Goal: Find specific page/section: Find specific page/section

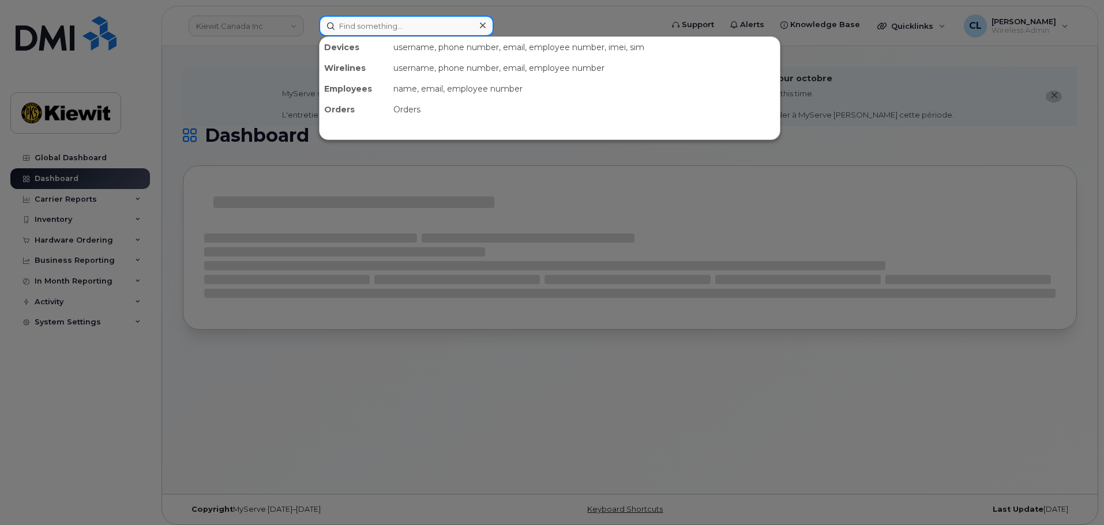
click at [371, 29] on input at bounding box center [406, 26] width 175 height 21
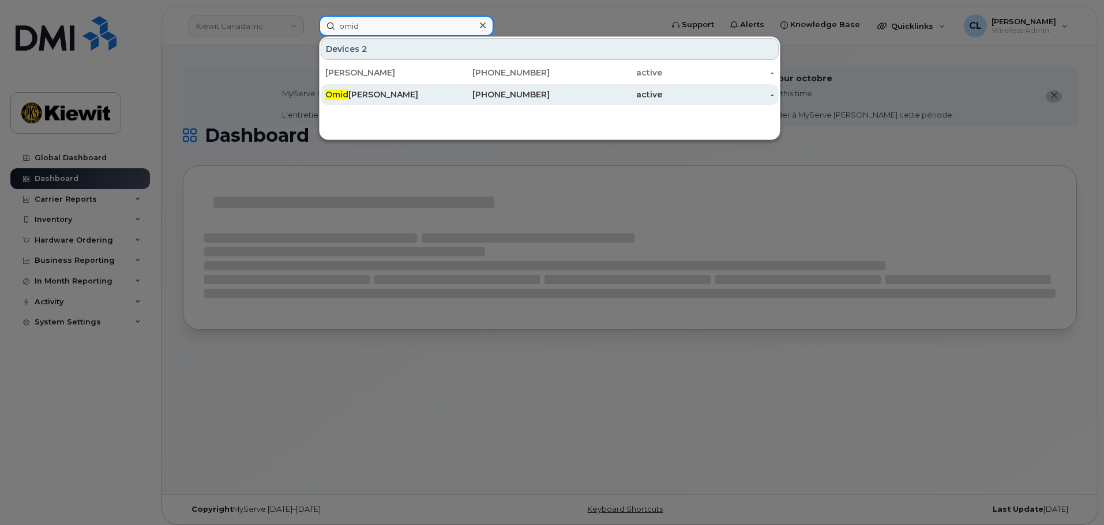
type input "omid"
click at [438, 97] on div "236-334-5346" at bounding box center [494, 95] width 112 height 12
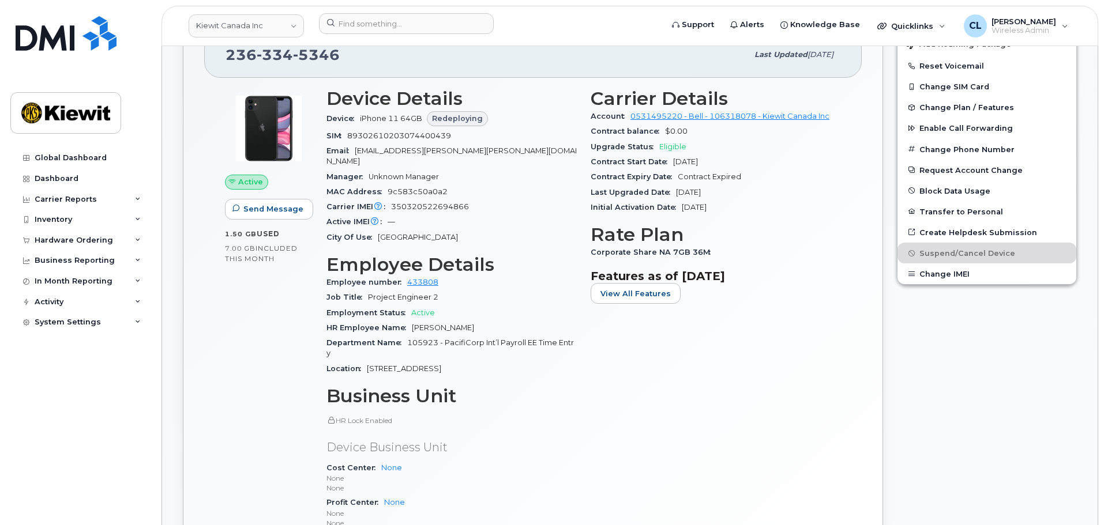
scroll to position [519, 0]
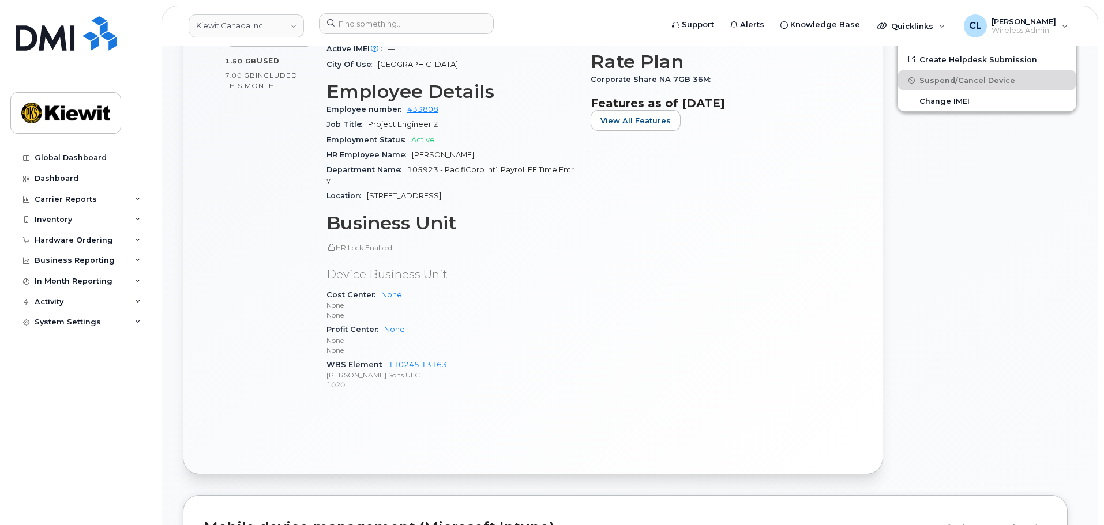
drag, startPoint x: 973, startPoint y: 234, endPoint x: 925, endPoint y: 231, distance: 48.6
click at [973, 234] on div "Edit Device / Employee Add Roaming Package Reset Voicemail Change SIM Card Chan…" at bounding box center [987, 155] width 194 height 651
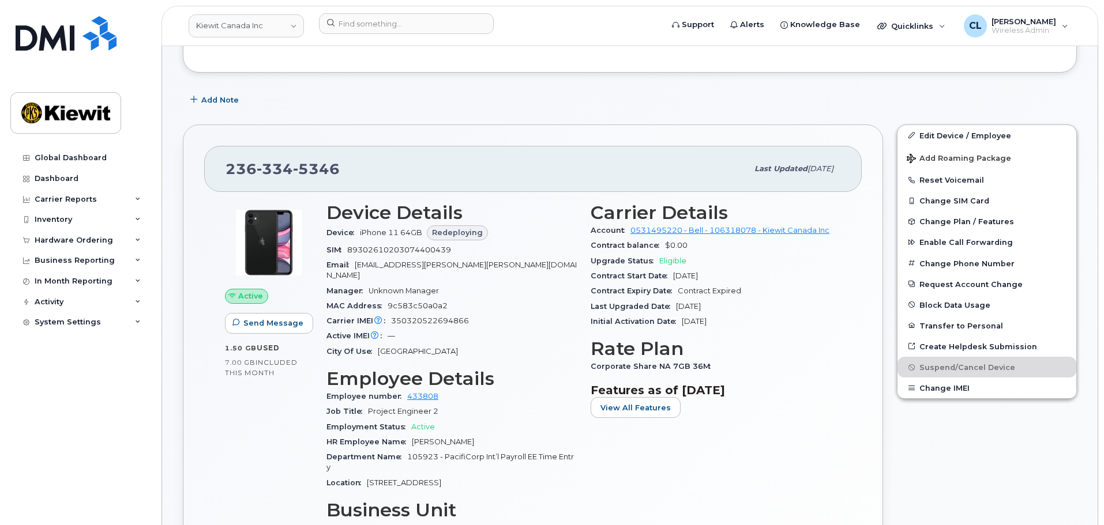
scroll to position [231, 0]
